Goal: Information Seeking & Learning: Learn about a topic

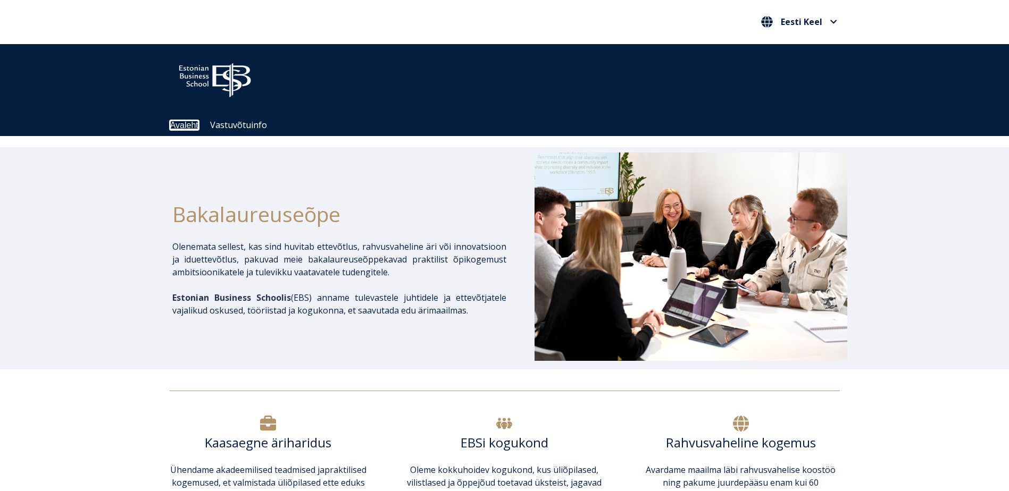
click at [188, 123] on link "Avaleht" at bounding box center [184, 125] width 28 height 9
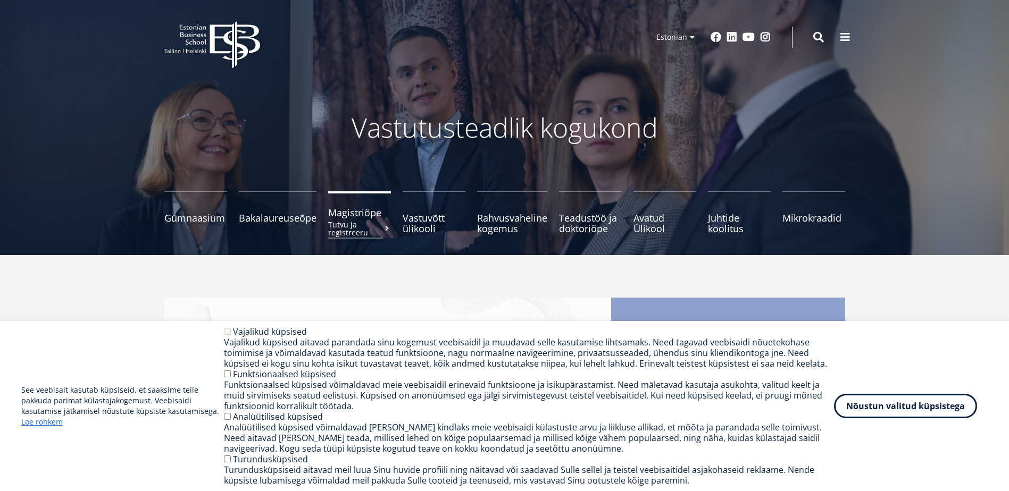
click at [366, 216] on span "Magistriõpe Tutvu ja registreeru" at bounding box center [359, 212] width 63 height 11
